Goal: Find specific page/section: Find specific page/section

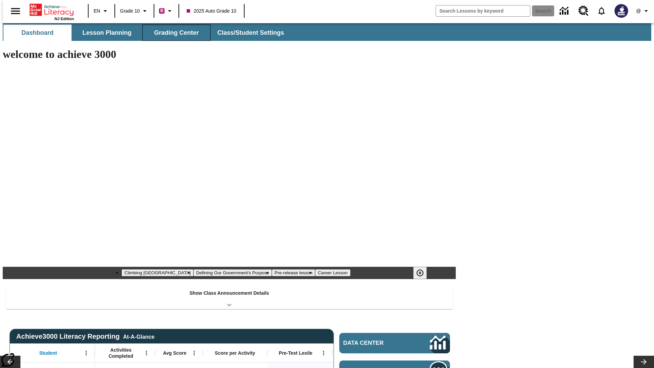
click at [174, 33] on button "Grading Center" at bounding box center [176, 33] width 68 height 16
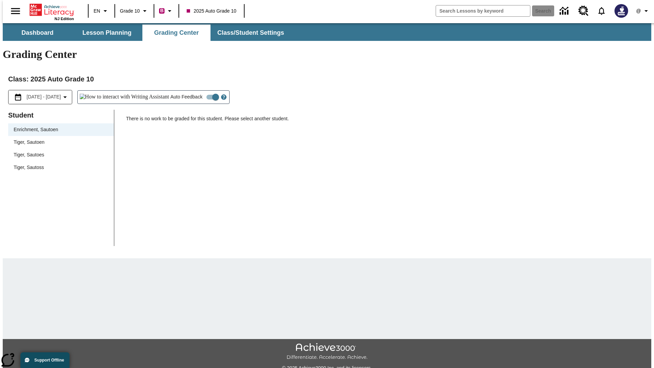
click at [59, 139] on span "Tiger, Sautoen" at bounding box center [61, 142] width 95 height 7
click at [223, 95] on icon "Open Help for Writing Assistant" at bounding box center [224, 97] width 2 height 4
